Goal: Task Accomplishment & Management: Use online tool/utility

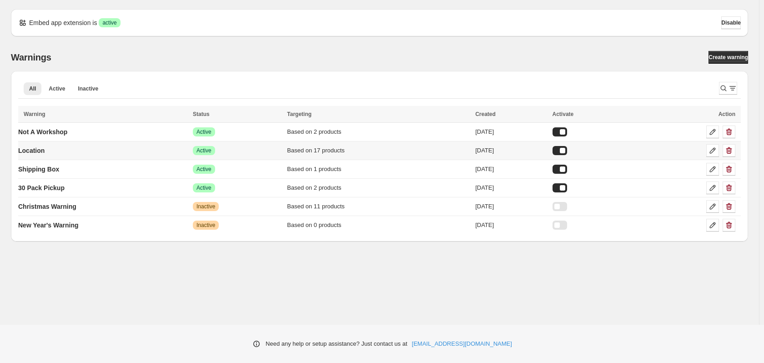
click at [166, 154] on td "Location" at bounding box center [104, 151] width 172 height 19
click at [716, 149] on icon at bounding box center [713, 151] width 6 height 6
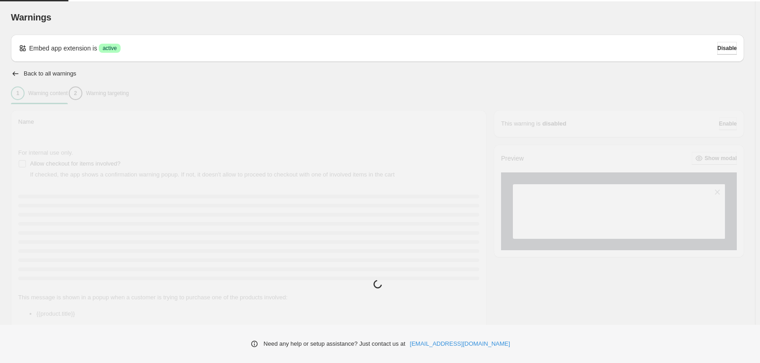
type input "********"
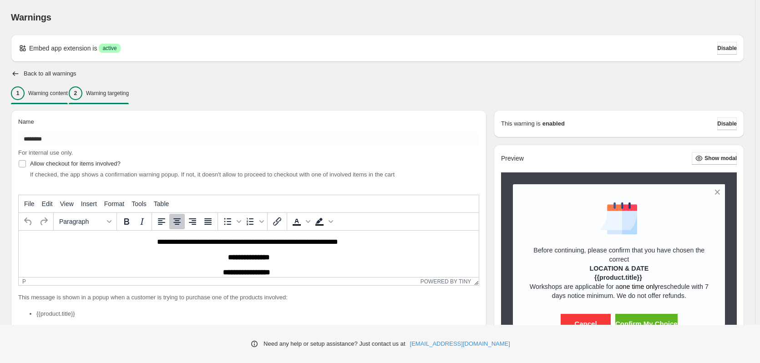
click at [99, 91] on div "2 Warning targeting" at bounding box center [99, 93] width 60 height 14
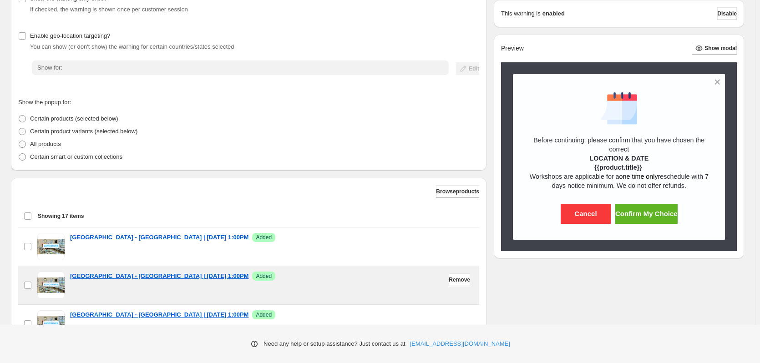
scroll to position [137, 0]
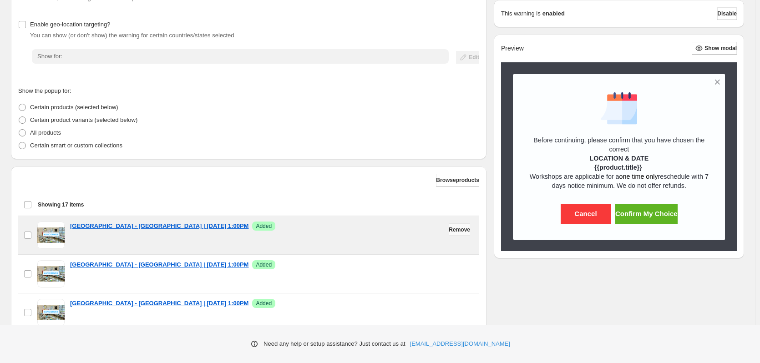
click at [452, 224] on button "Remove" at bounding box center [459, 229] width 21 height 13
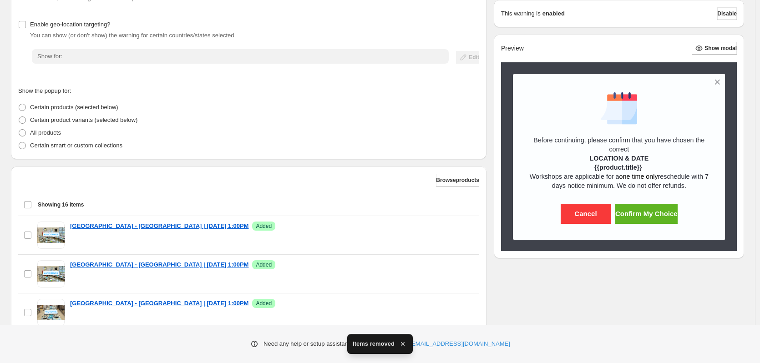
click at [452, 227] on button "Remove" at bounding box center [459, 229] width 21 height 13
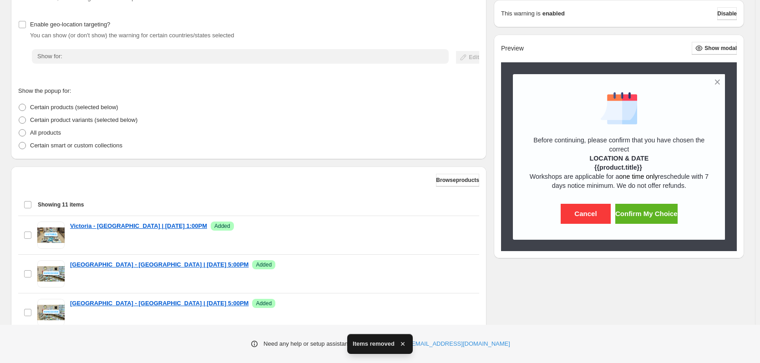
click at [452, 227] on button "Remove" at bounding box center [459, 229] width 21 height 13
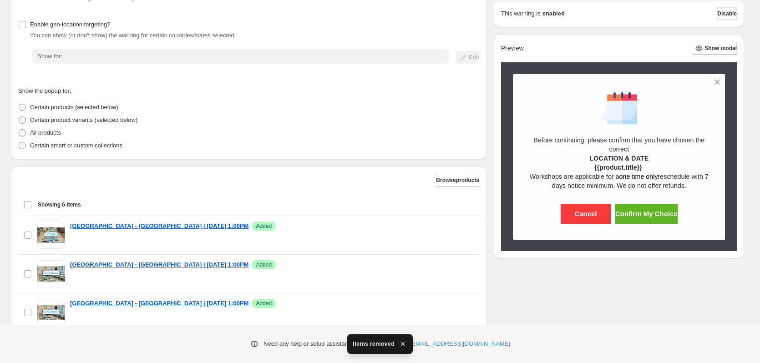
click at [452, 227] on button "Remove" at bounding box center [459, 229] width 21 height 13
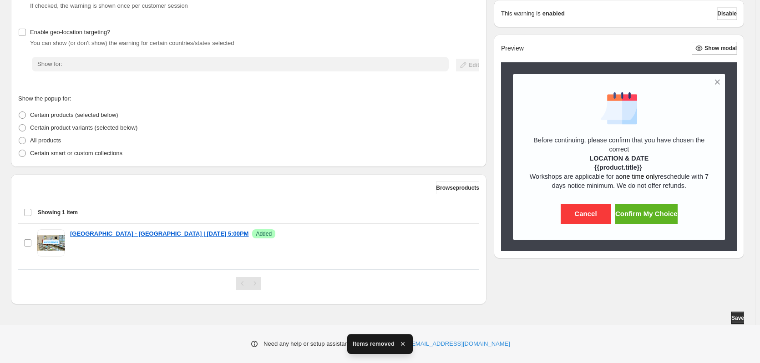
scroll to position [129, 0]
click at [452, 227] on div "checkbox [GEOGRAPHIC_DATA] - [GEOGRAPHIC_DATA] | [DATE] 5:00PM Success Added Re…" at bounding box center [248, 243] width 461 height 38
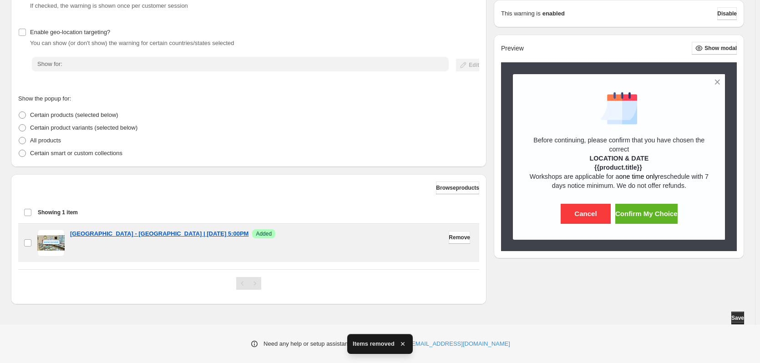
click at [454, 231] on div "[GEOGRAPHIC_DATA] - [GEOGRAPHIC_DATA] | [DATE] 5:00PM Success Added" at bounding box center [272, 233] width 404 height 9
click at [455, 236] on span "Remove" at bounding box center [459, 237] width 21 height 7
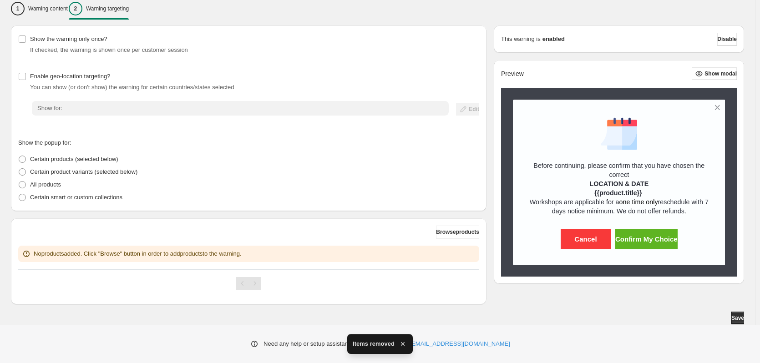
scroll to position [85, 0]
click at [458, 233] on span "Browse products" at bounding box center [457, 231] width 43 height 7
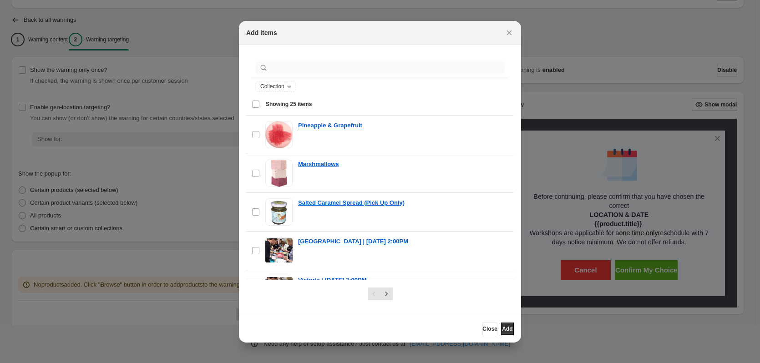
scroll to position [40, 0]
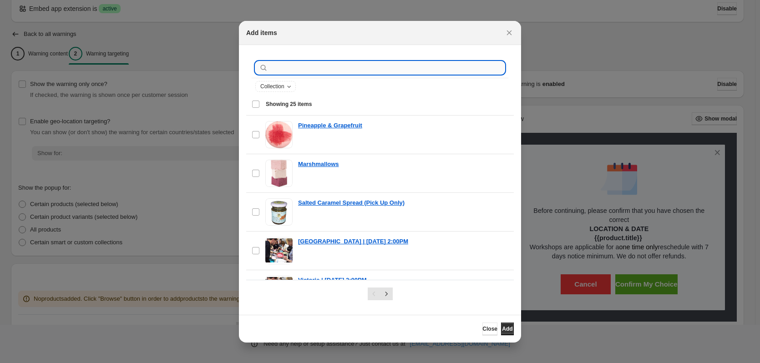
click at [302, 66] on input ":r1e:" at bounding box center [387, 67] width 235 height 13
type input "*"
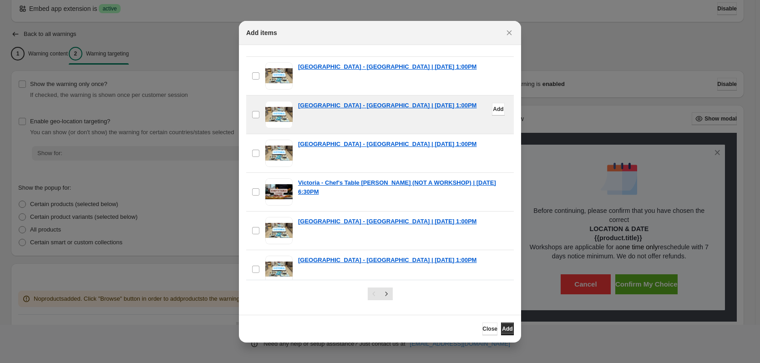
scroll to position [802, 0]
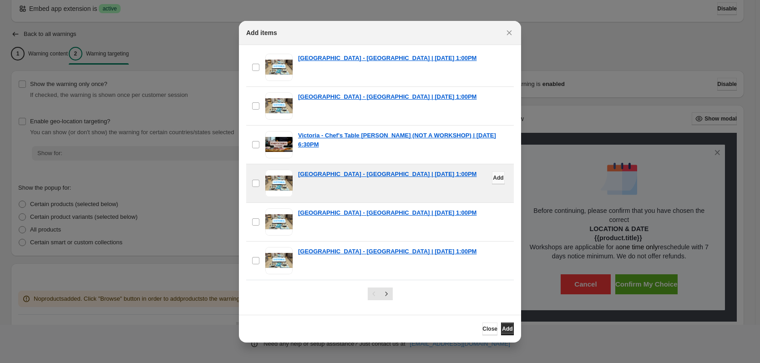
type input "*******"
click at [493, 178] on span "Add" at bounding box center [498, 177] width 10 height 7
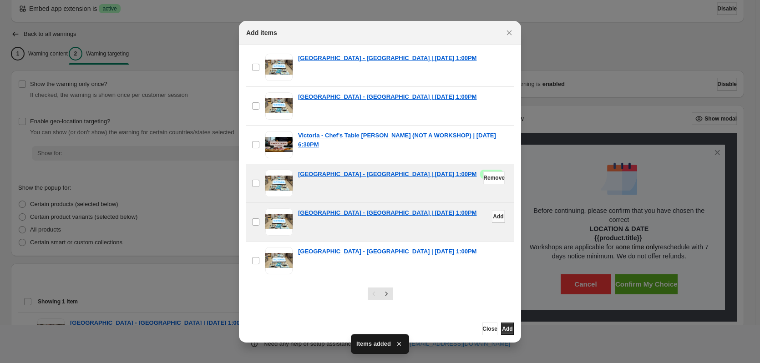
click at [493, 217] on span "Add" at bounding box center [498, 216] width 10 height 7
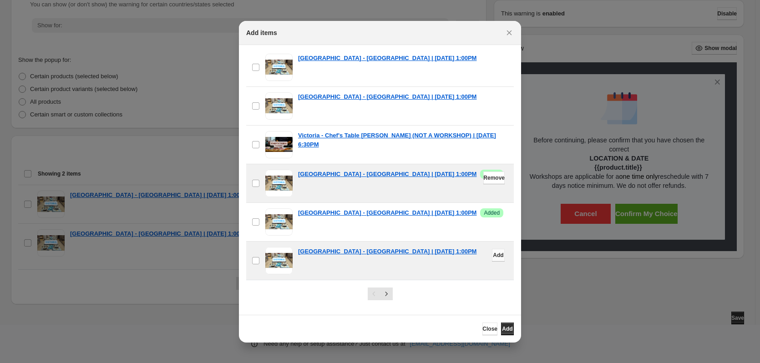
click at [497, 256] on button "Add" at bounding box center [498, 255] width 13 height 13
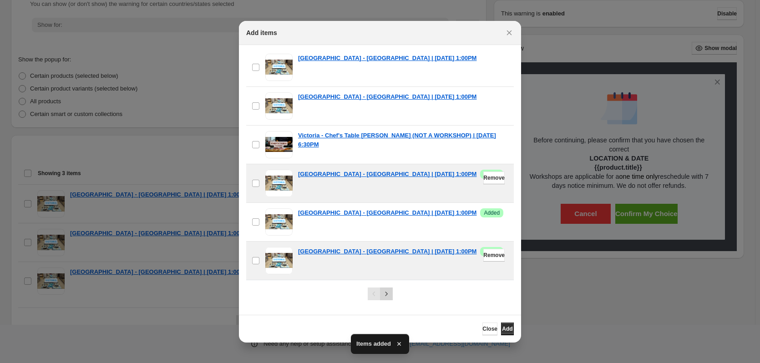
click at [386, 297] on icon "Next" at bounding box center [386, 293] width 9 height 9
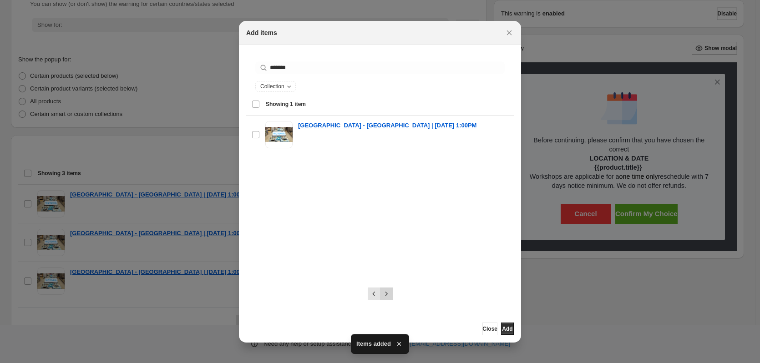
scroll to position [0, 0]
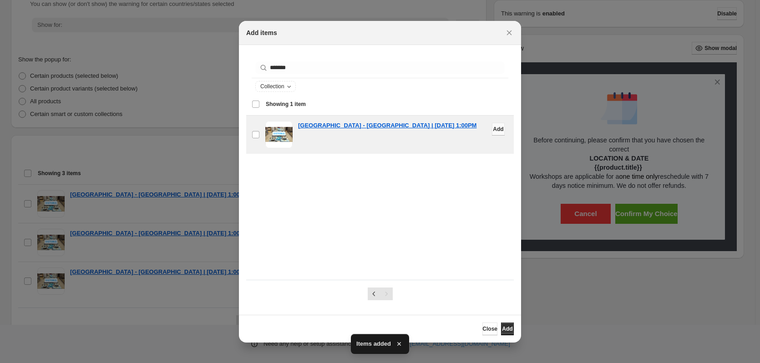
click at [493, 126] on span "Add" at bounding box center [498, 129] width 10 height 7
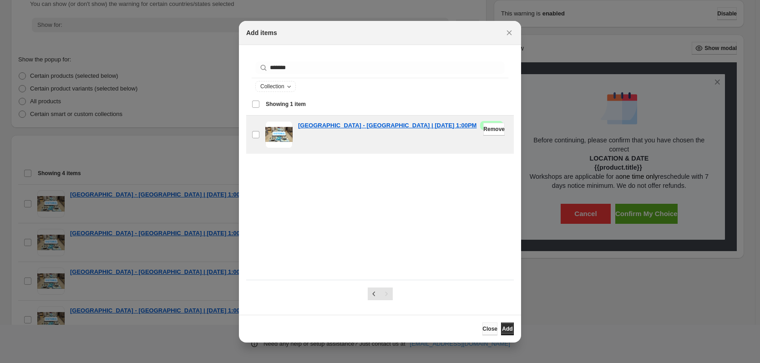
click at [482, 334] on button "Close" at bounding box center [489, 329] width 15 height 13
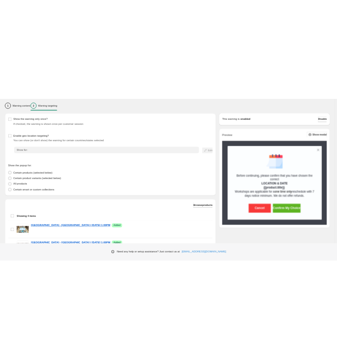
scroll to position [91, 0]
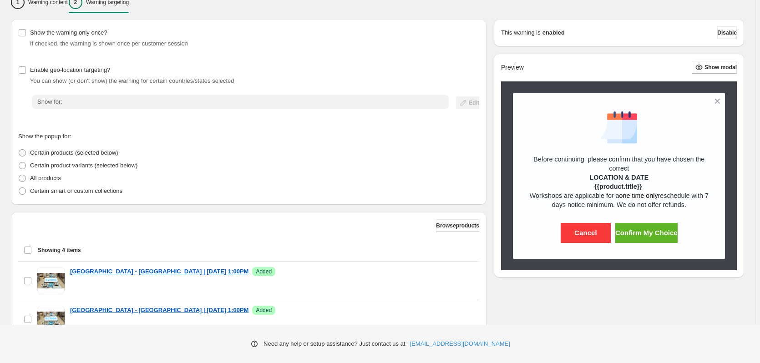
click at [561, 298] on div "Show the warning only once? If checked, the warning is shown once per customer …" at bounding box center [377, 238] width 733 height 439
